Goal: Consume media (video, audio)

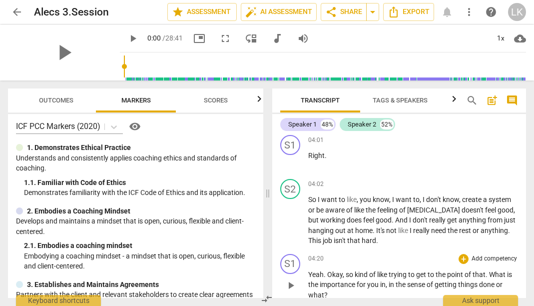
scroll to position [1620, 0]
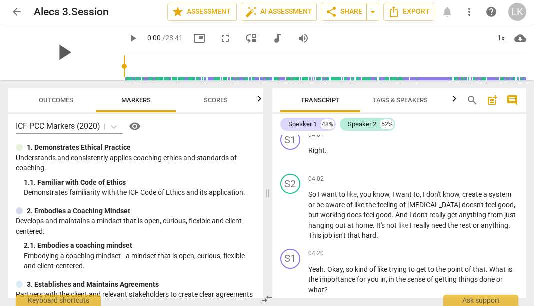
click at [57, 53] on span "play_arrow" at bounding box center [64, 52] width 26 height 26
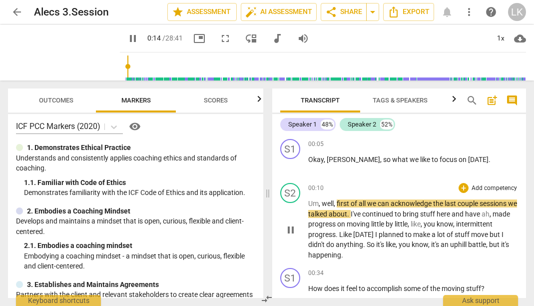
scroll to position [0, 0]
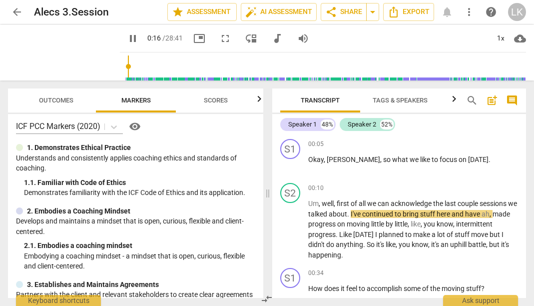
click at [127, 34] on span "pause" at bounding box center [133, 38] width 12 height 12
click at [127, 39] on span "play_arrow" at bounding box center [133, 38] width 12 height 12
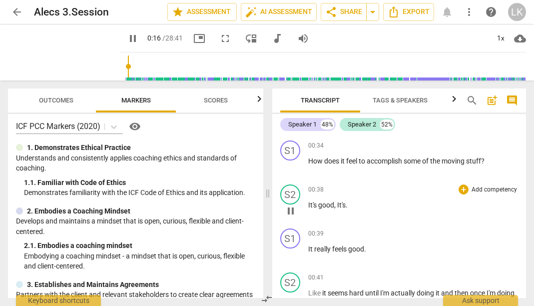
scroll to position [119, 0]
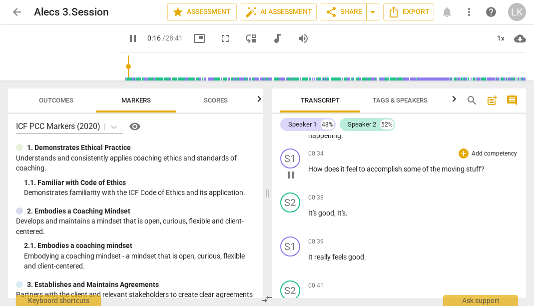
click at [311, 170] on span "How" at bounding box center [316, 169] width 16 height 8
click at [74, 51] on div "pause" at bounding box center [64, 52] width 112 height 56
click at [56, 50] on span "pause" at bounding box center [64, 52] width 26 height 26
type input "16"
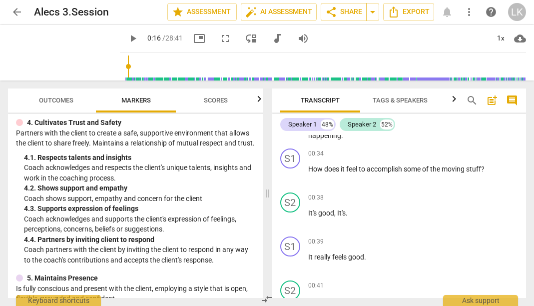
scroll to position [168, 0]
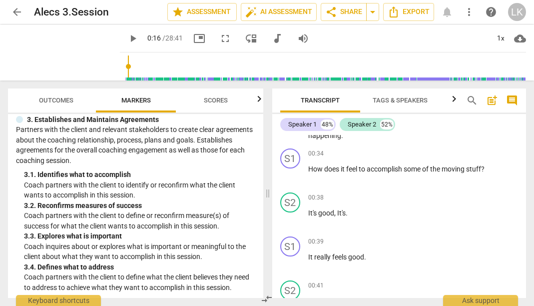
click at [221, 96] on span "Scores" at bounding box center [216, 100] width 48 height 13
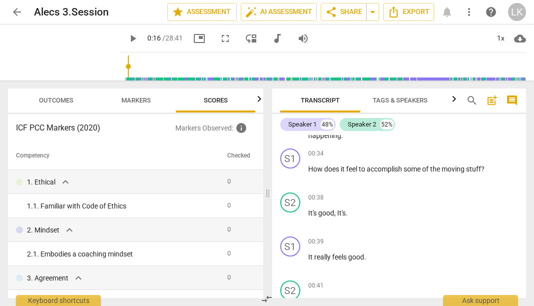
scroll to position [0, 0]
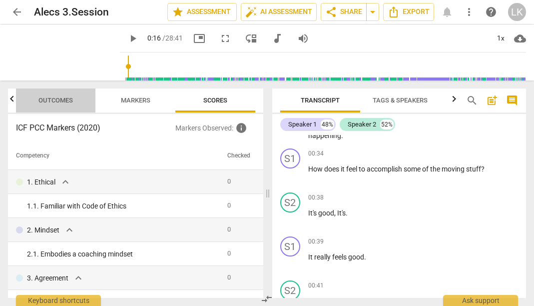
click at [54, 102] on span "Outcomes" at bounding box center [55, 99] width 34 height 7
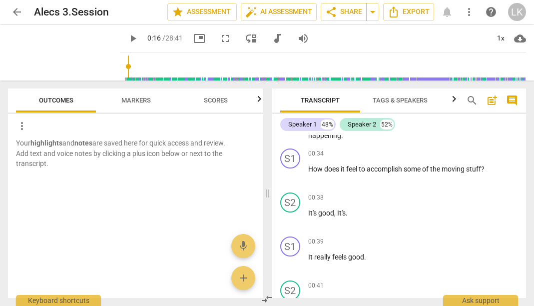
scroll to position [0, 0]
click at [8, 8] on span "arrow_back" at bounding box center [17, 12] width 18 height 12
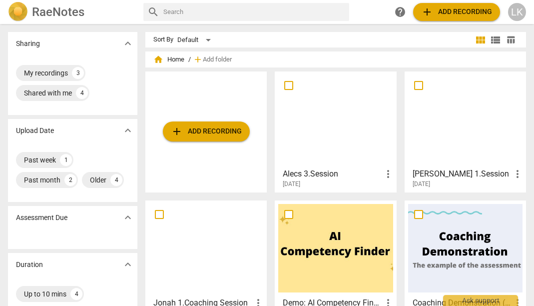
click at [474, 104] on div at bounding box center [465, 119] width 114 height 88
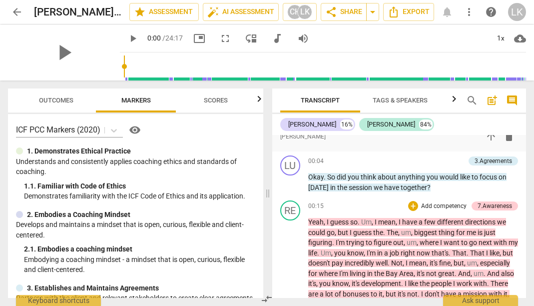
scroll to position [305, 0]
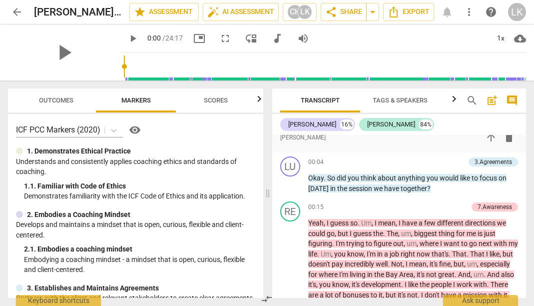
click at [18, 11] on span "arrow_back" at bounding box center [17, 12] width 12 height 12
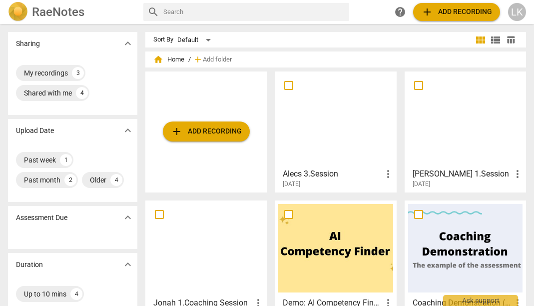
click at [322, 136] on div at bounding box center [335, 119] width 114 height 88
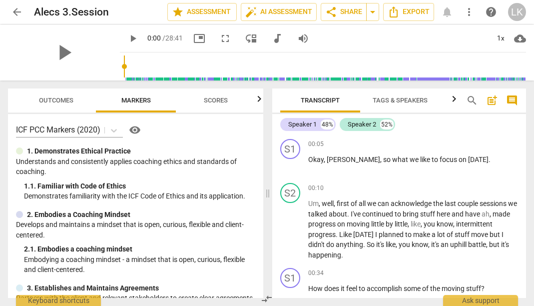
click at [404, 102] on span "Tags & Speakers" at bounding box center [399, 99] width 55 height 7
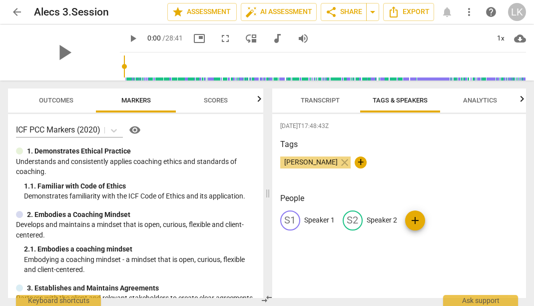
click at [317, 95] on span "Transcript" at bounding box center [320, 100] width 63 height 13
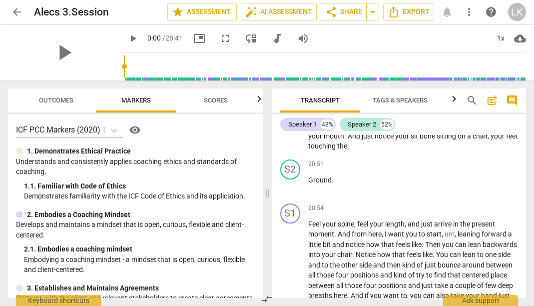
scroll to position [7246, 0]
